Goal: Task Accomplishment & Management: Manage account settings

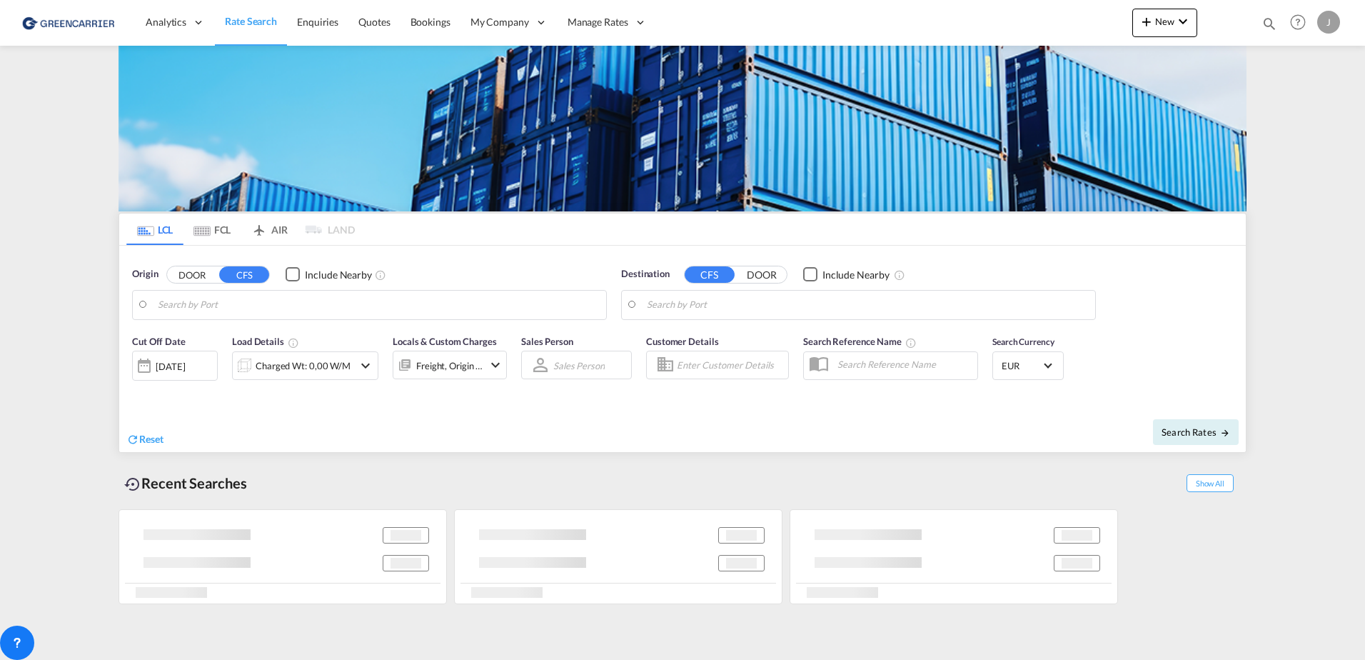
type input "[GEOGRAPHIC_DATA], [GEOGRAPHIC_DATA]"
type input "[GEOGRAPHIC_DATA], SH, CNSHA"
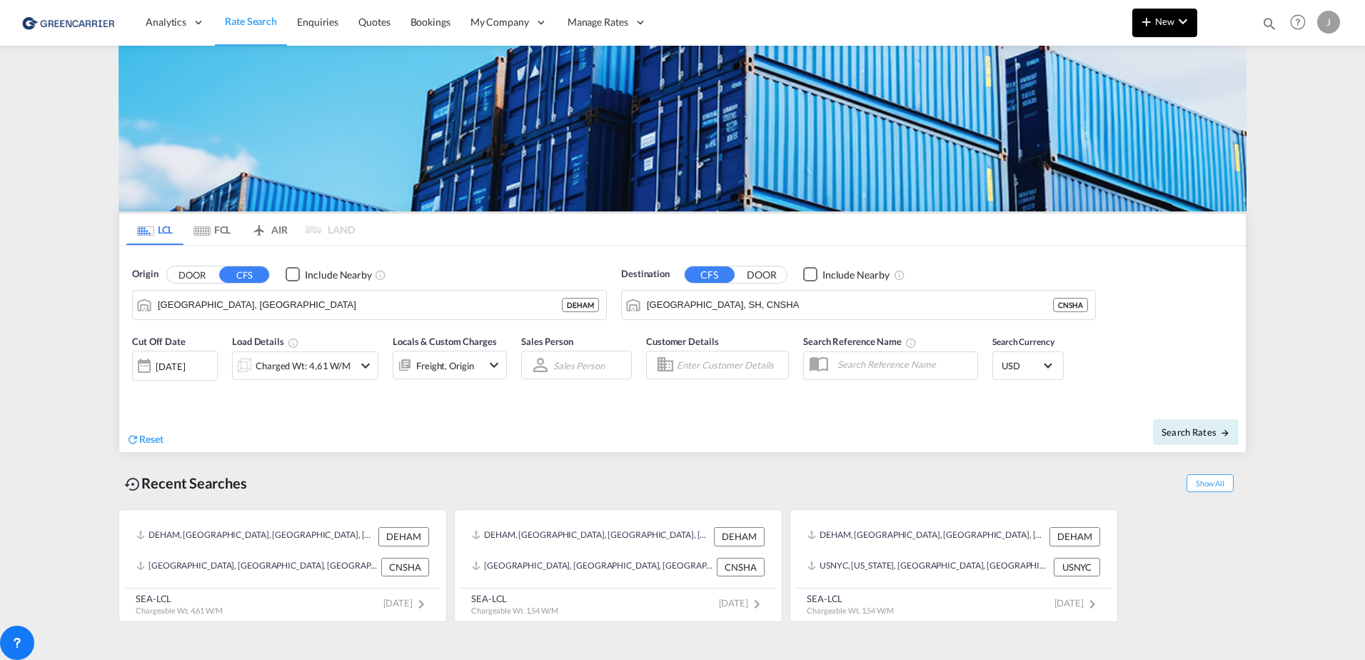
click at [1162, 26] on span "New" at bounding box center [1165, 21] width 54 height 11
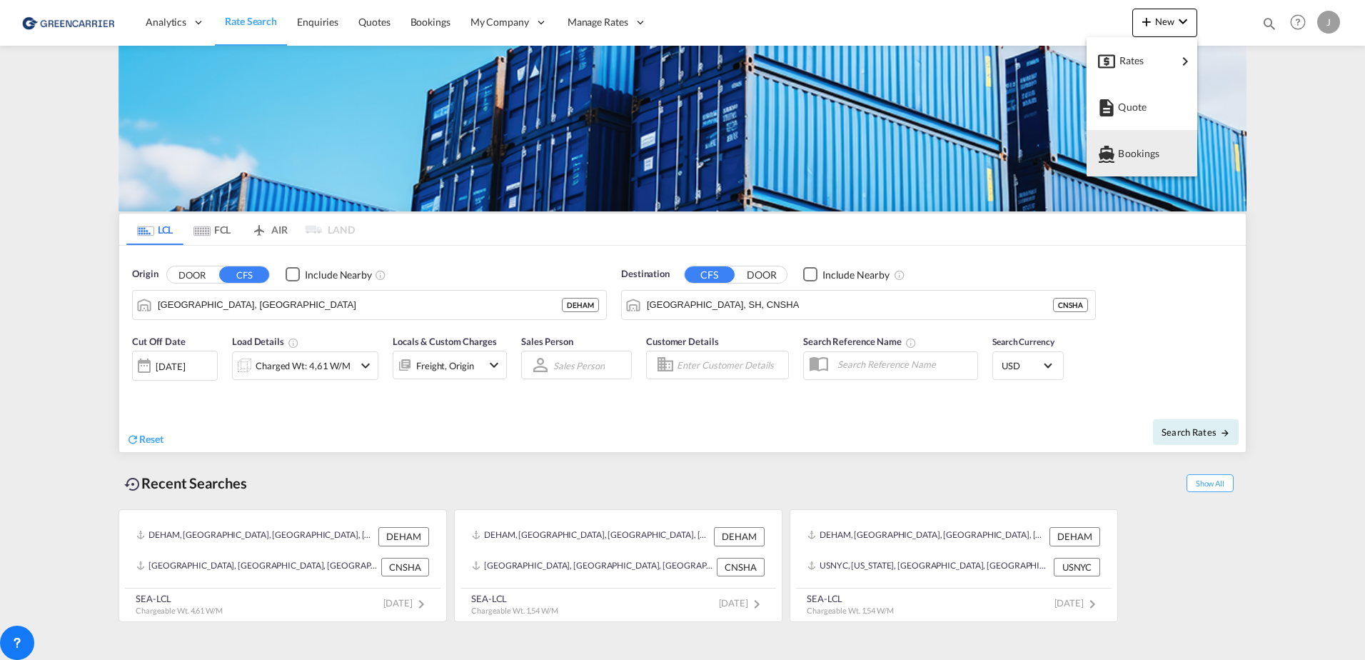
click at [1124, 153] on span "Bookings" at bounding box center [1126, 153] width 16 height 29
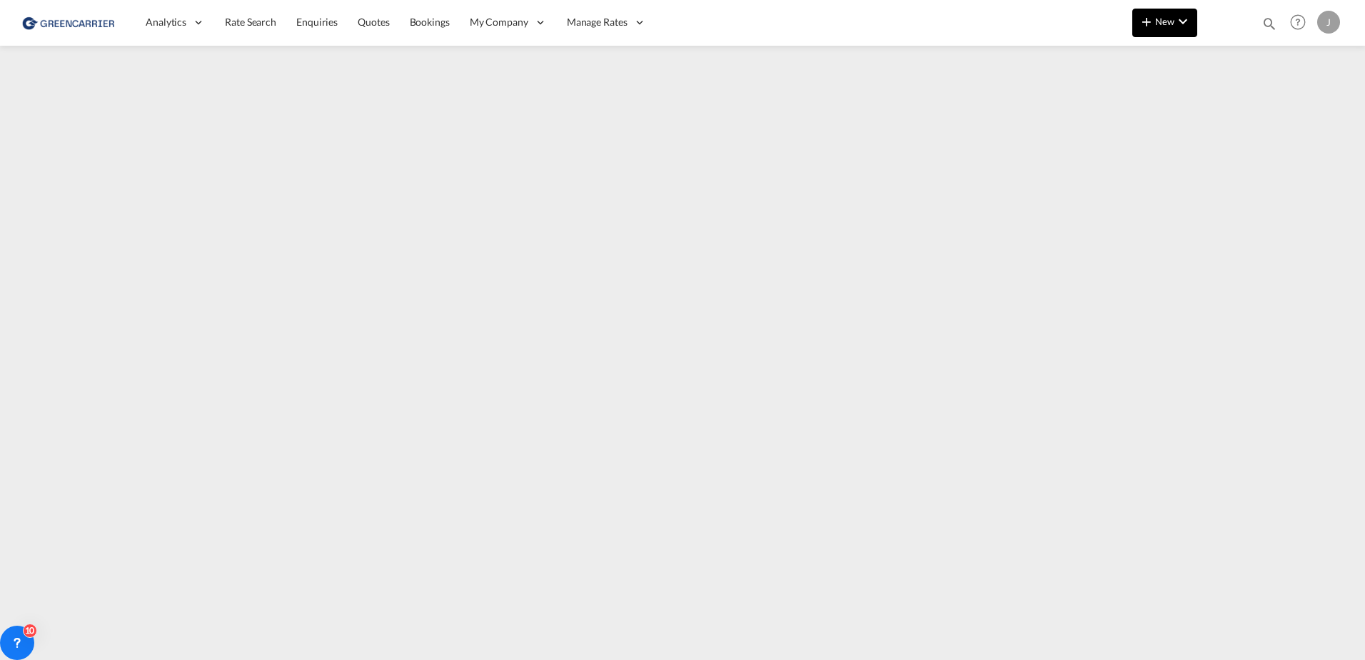
click at [1173, 24] on span "New" at bounding box center [1165, 21] width 54 height 11
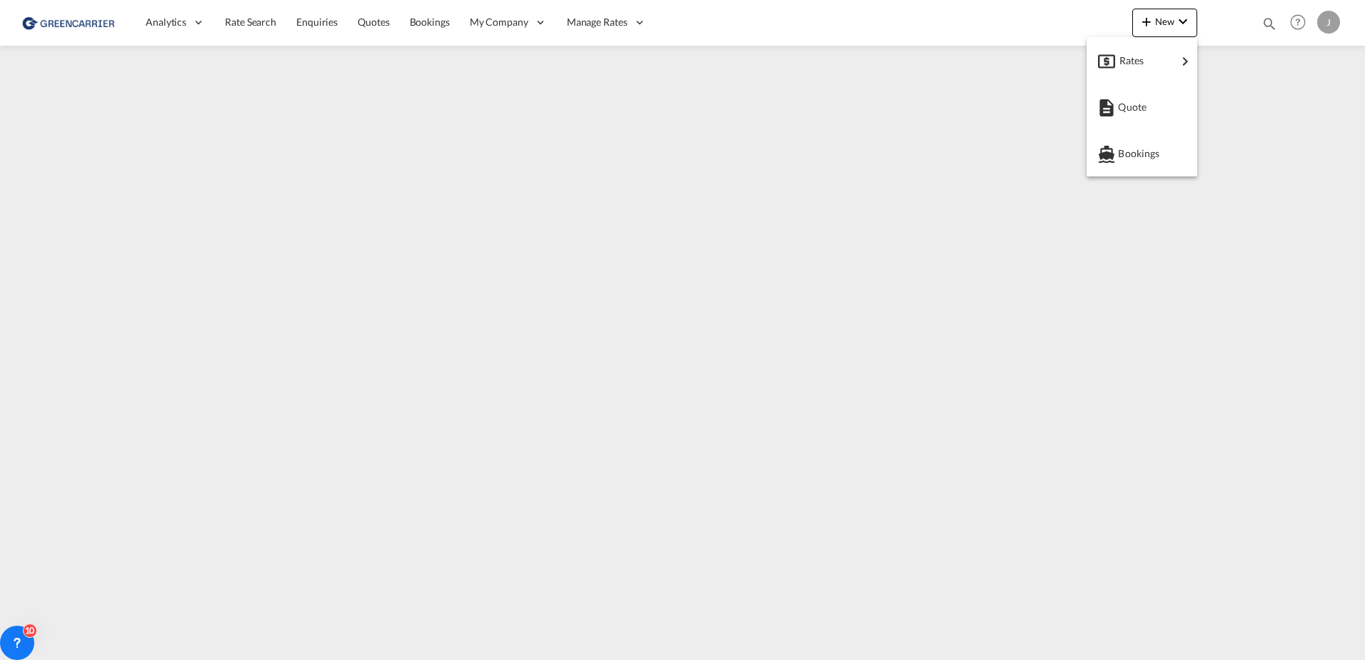
click at [264, 389] on md-backdrop at bounding box center [682, 330] width 1365 height 660
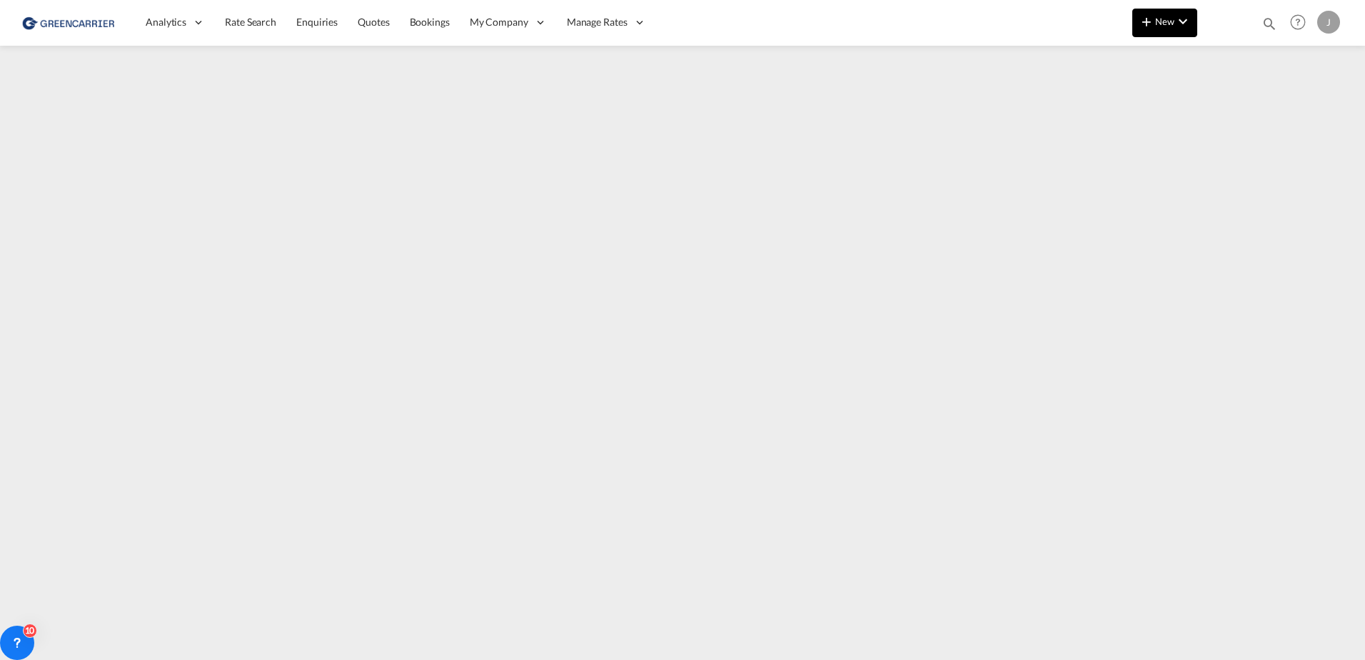
click at [1182, 27] on md-icon "icon-chevron-down" at bounding box center [1182, 21] width 17 height 17
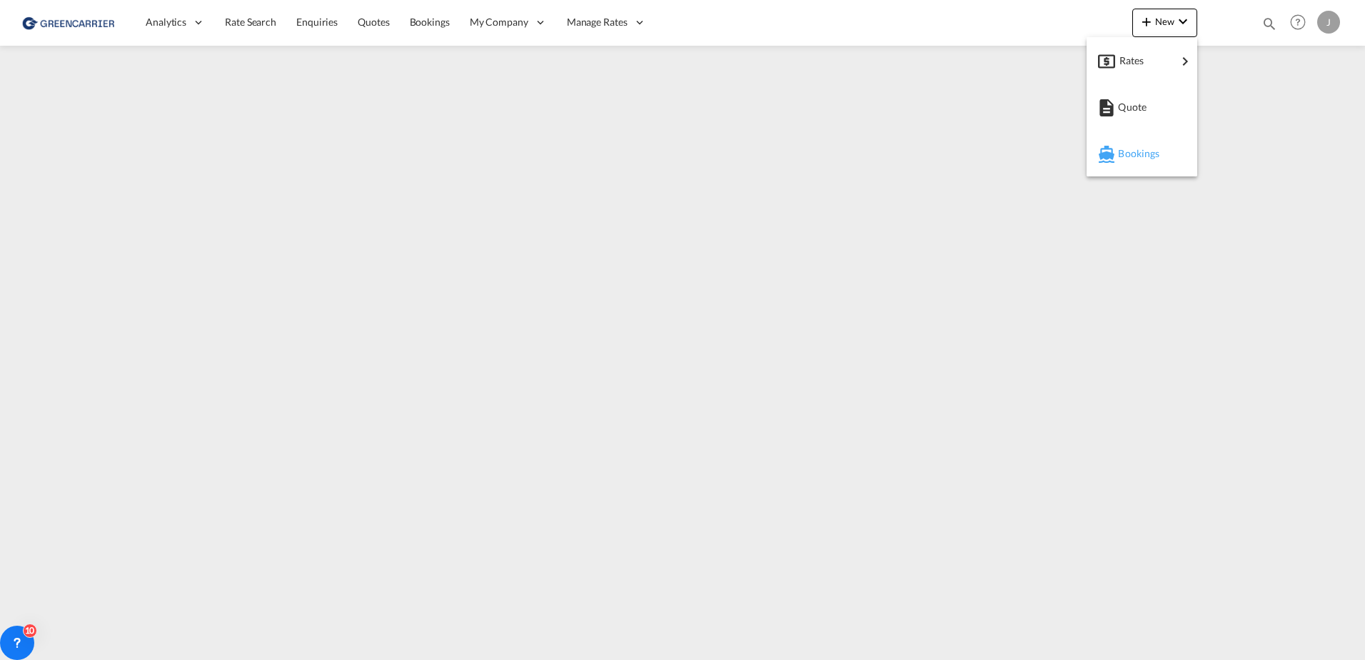
click at [1125, 157] on span "Bookings" at bounding box center [1126, 153] width 16 height 29
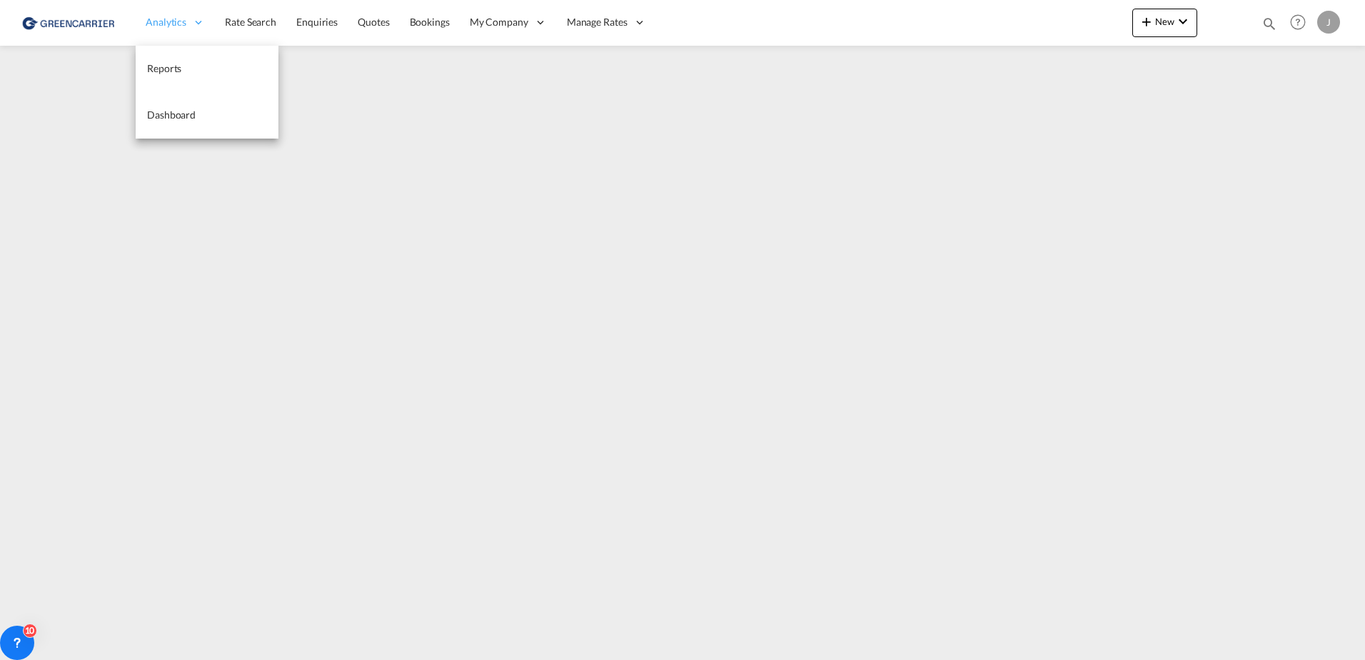
click at [152, 43] on div "Analytics" at bounding box center [175, 22] width 79 height 46
click at [429, 23] on span "Bookings" at bounding box center [430, 22] width 40 height 12
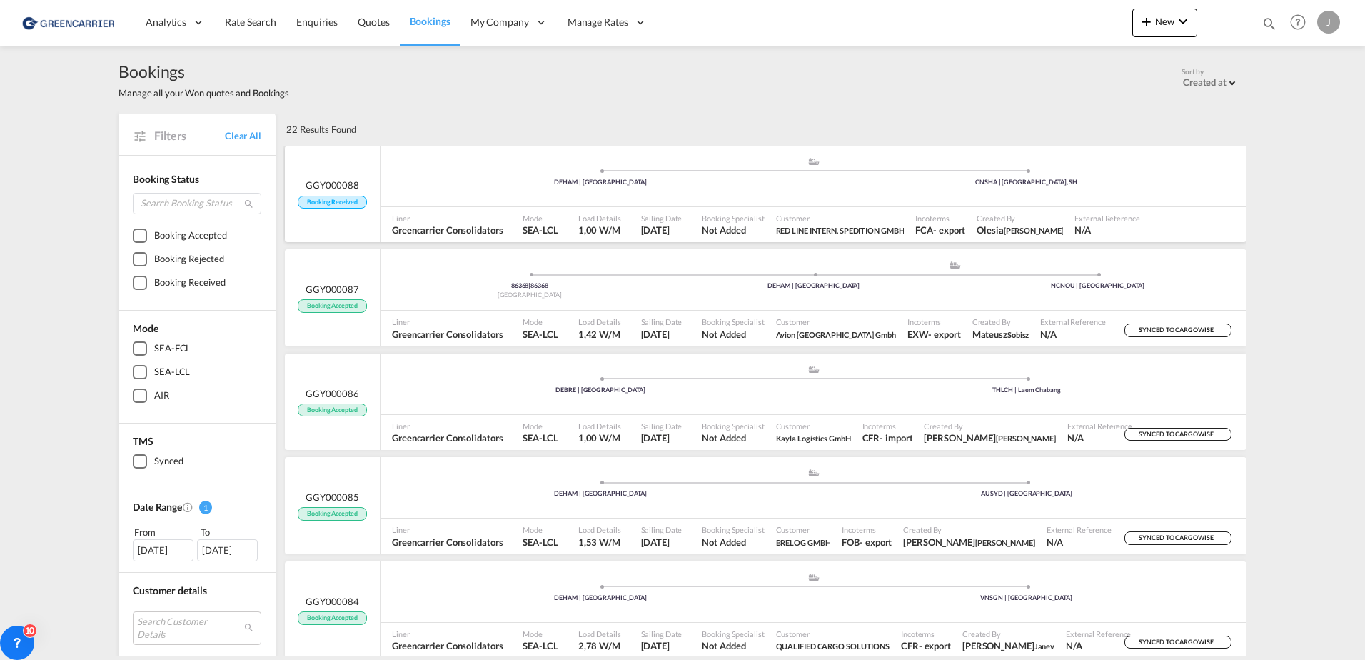
click at [553, 178] on div "DEHAM | [GEOGRAPHIC_DATA]" at bounding box center [601, 182] width 426 height 9
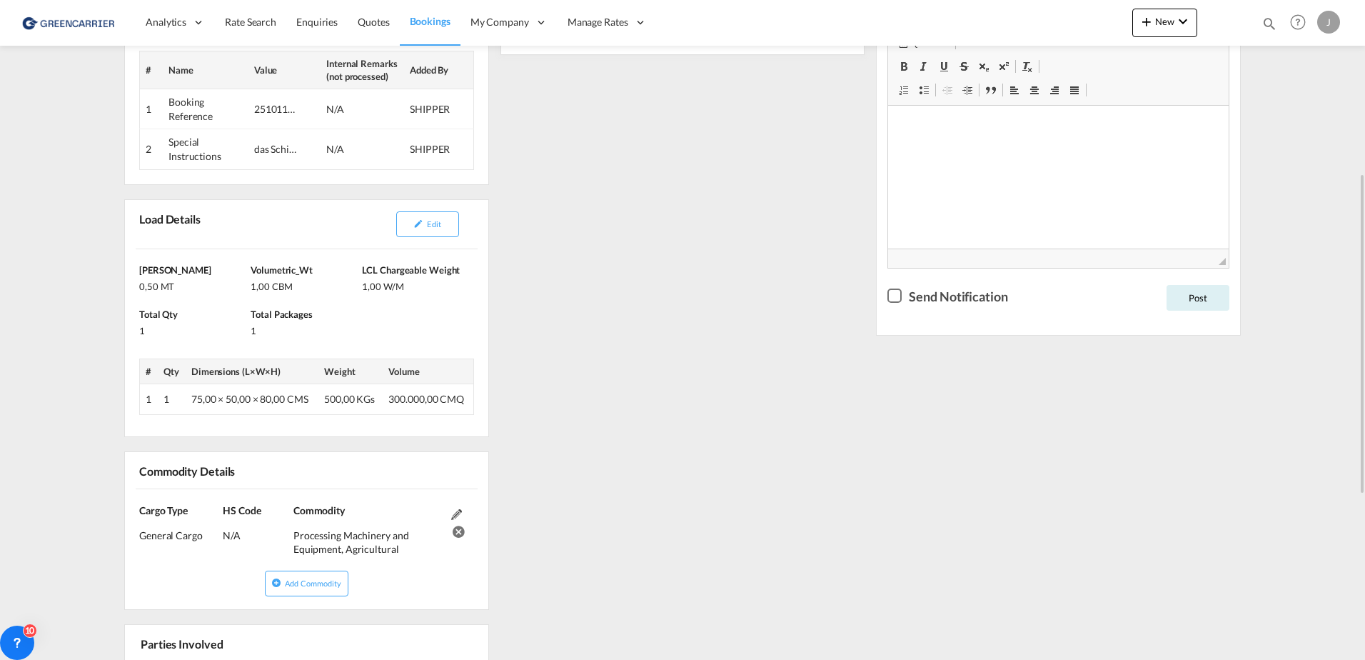
scroll to position [143, 0]
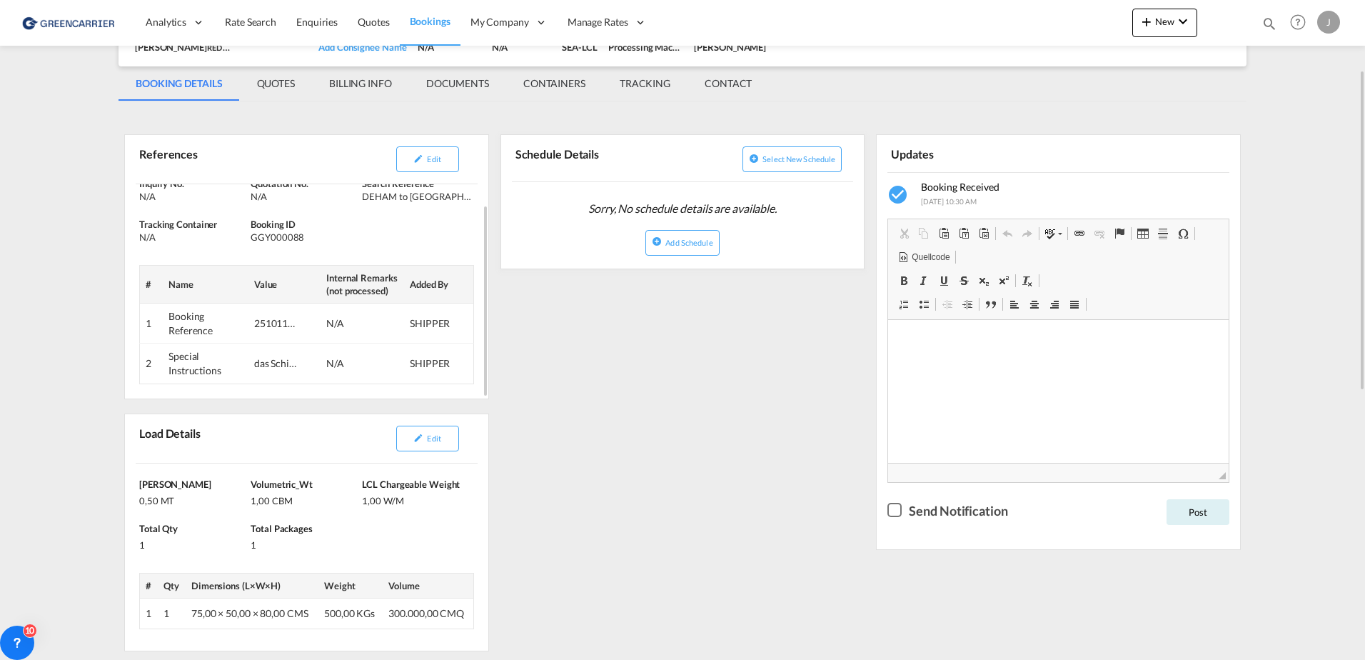
click at [273, 366] on div "das Schiff: OOCL KOREA" at bounding box center [275, 363] width 43 height 14
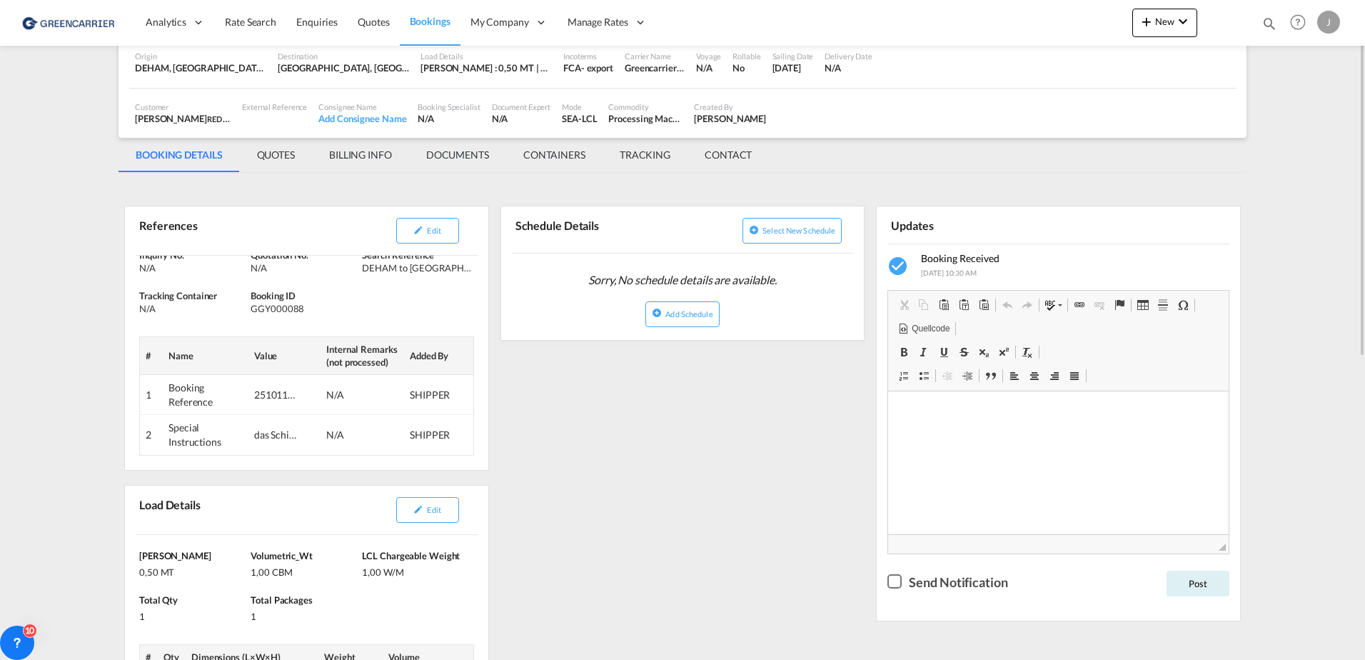
scroll to position [0, 0]
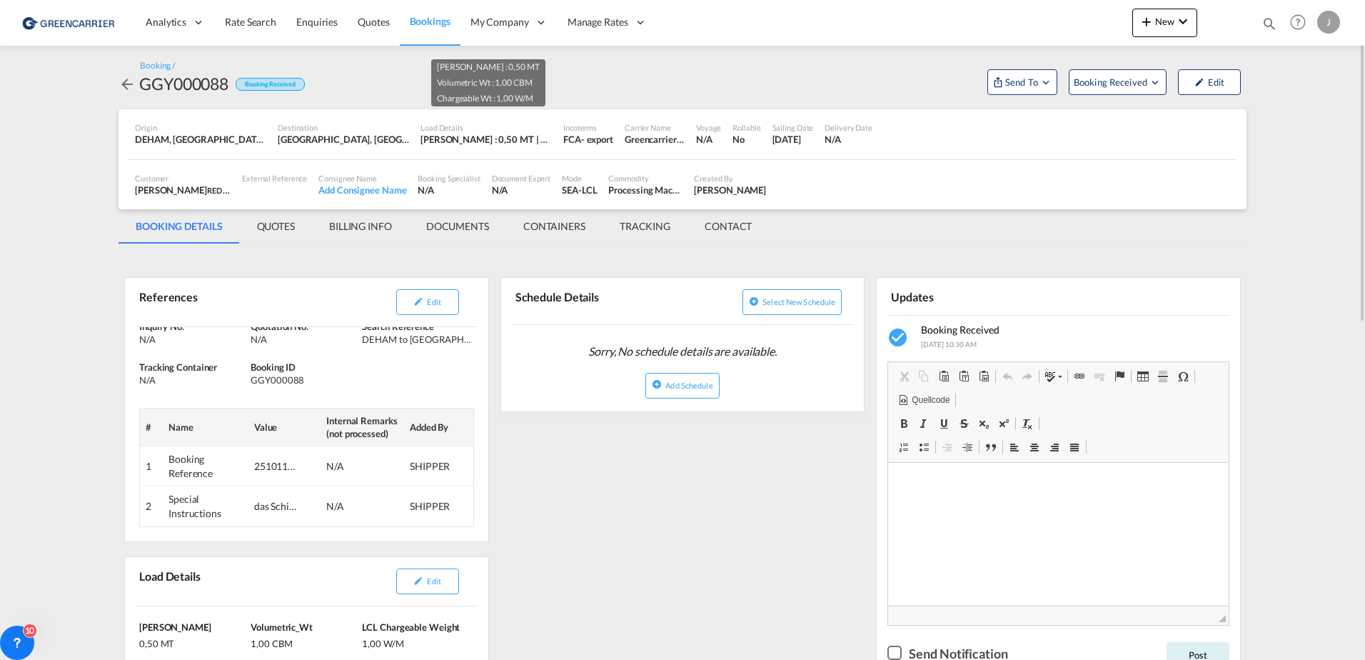
click at [466, 138] on div "[PERSON_NAME] : 0,50 MT | Volumetric Wt : 1,00 CBM | Chargeable Wt : 1,00 W/M" at bounding box center [485, 139] width 131 height 13
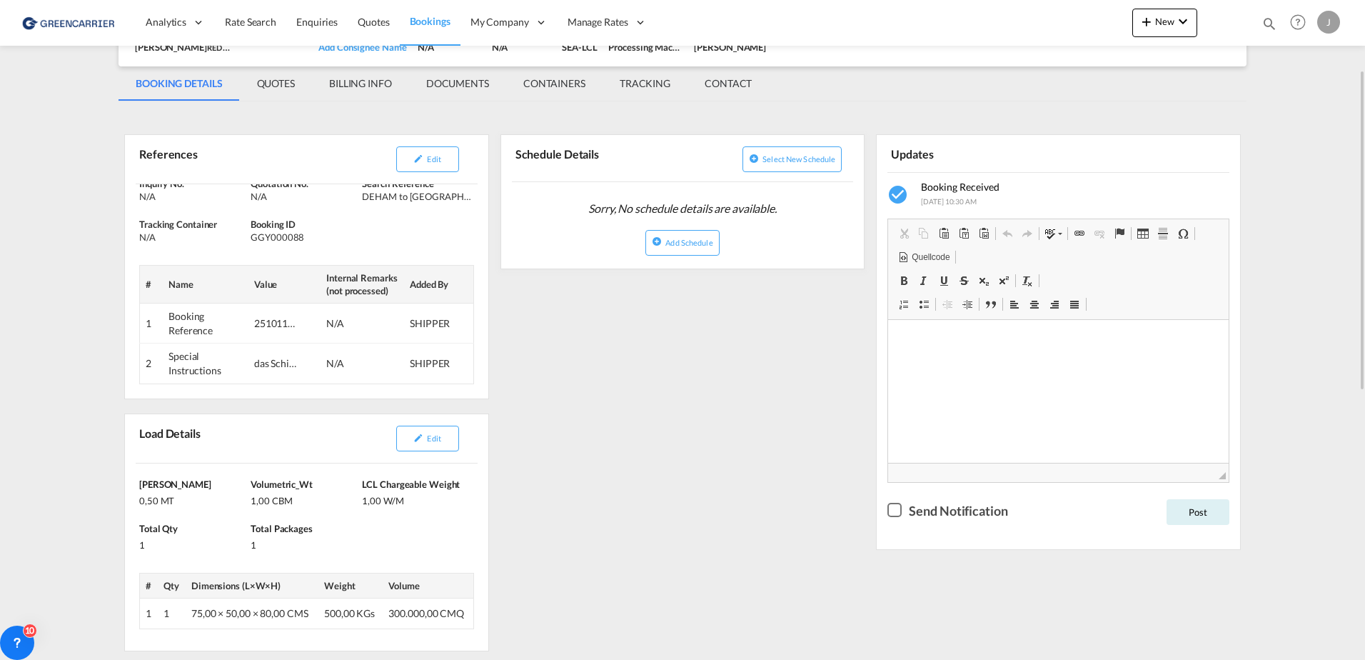
scroll to position [214, 0]
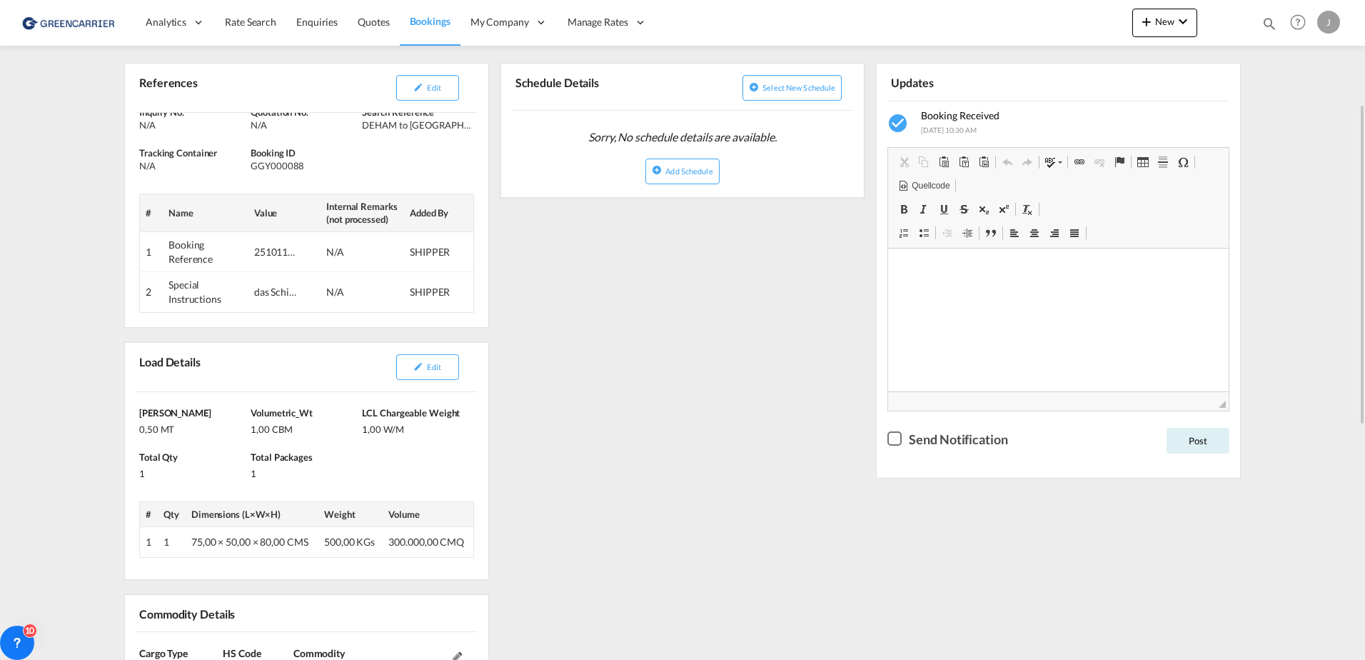
click at [81, 14] on img at bounding box center [69, 22] width 96 height 32
click at [81, 18] on img at bounding box center [69, 22] width 96 height 32
